Goal: Information Seeking & Learning: Learn about a topic

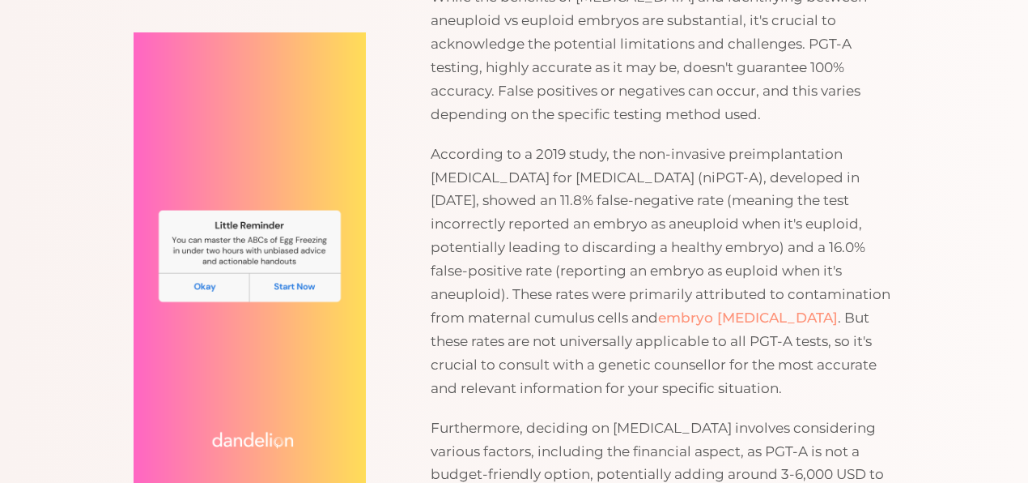
scroll to position [3109, 0]
click at [1014, 126] on div "TABLE OF CONTENTS   What Is a Euploid Embryo? Is PGT-A Testing Improving Succ…" at bounding box center [514, 414] width 1028 height 4689
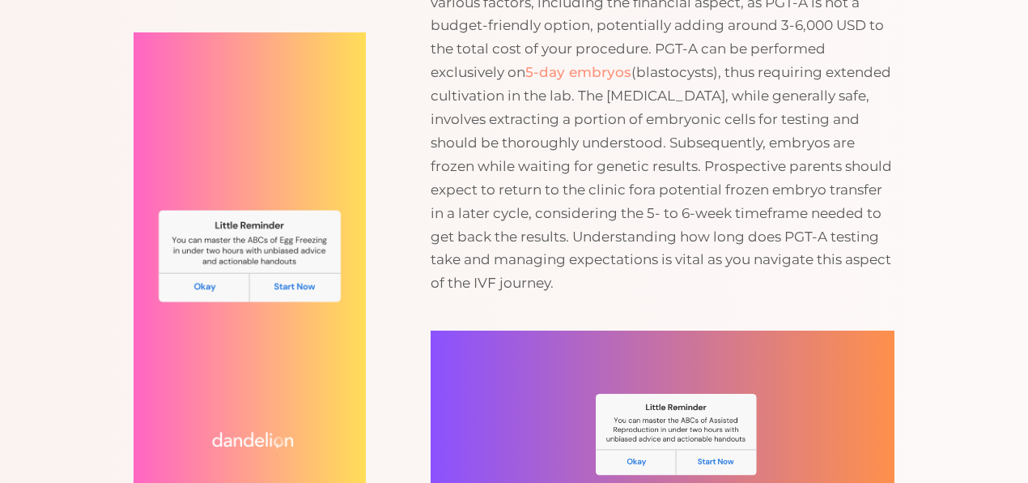
click at [644, 441] on img at bounding box center [663, 446] width 464 height 232
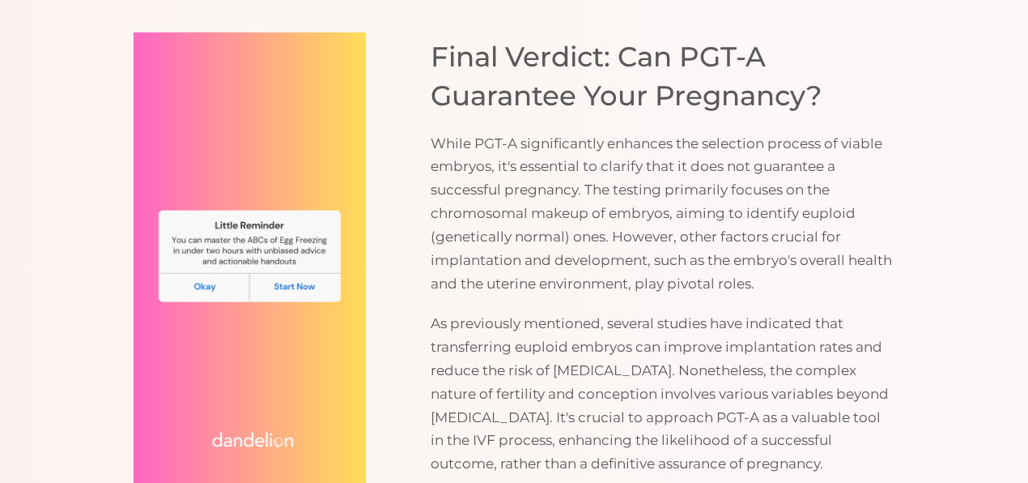
scroll to position [4245, 0]
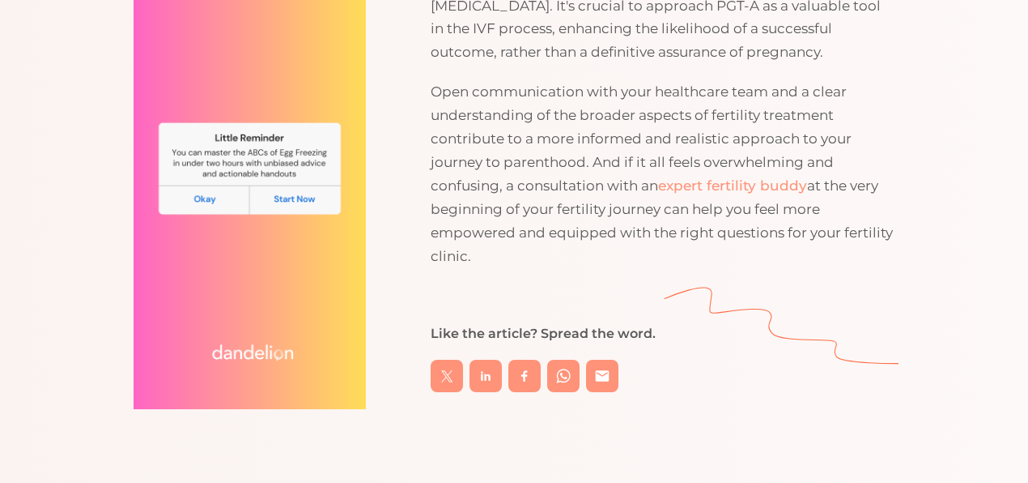
scroll to position [4672, 0]
